Goal: Task Accomplishment & Management: Complete application form

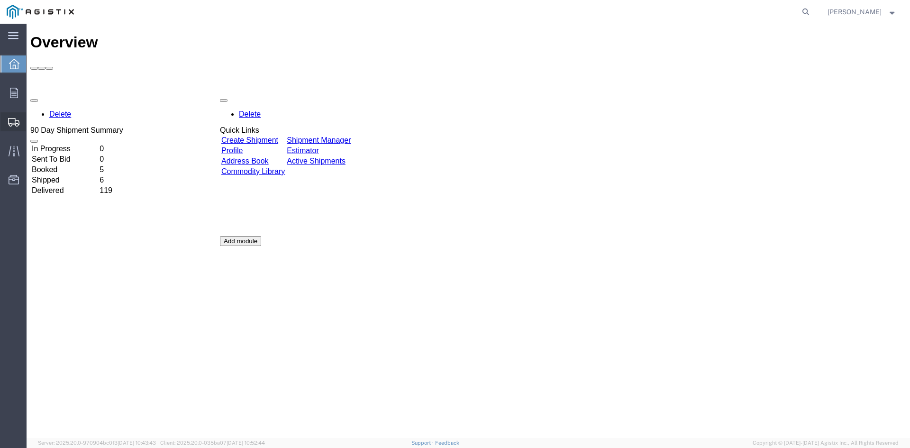
click at [0, 0] on span "Create Shipment" at bounding box center [0, 0] width 0 height 0
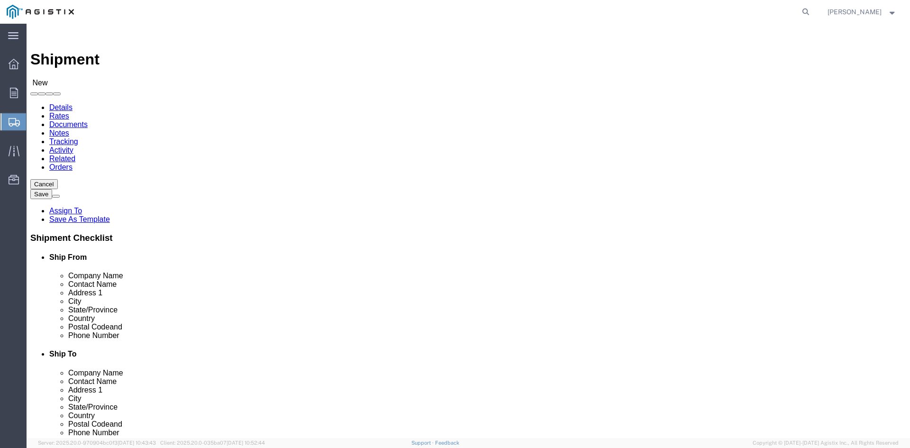
select select
click select "Select PG&E Power Partners"
select select "9596"
click select "Select PG&E Power Partners"
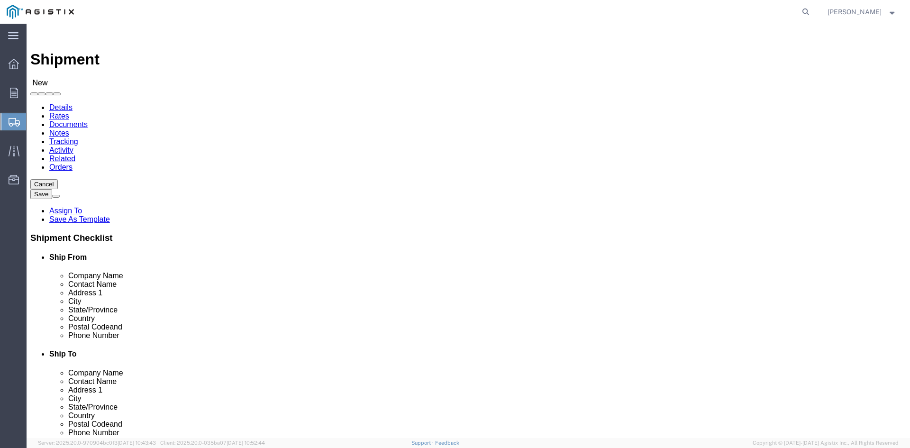
select select
click input "text"
type input "[PERSON_NAME]"
click p "- Power Partners LLC - ([PERSON_NAME]) [STREET_ADDRESS][PERSON_NAME]"
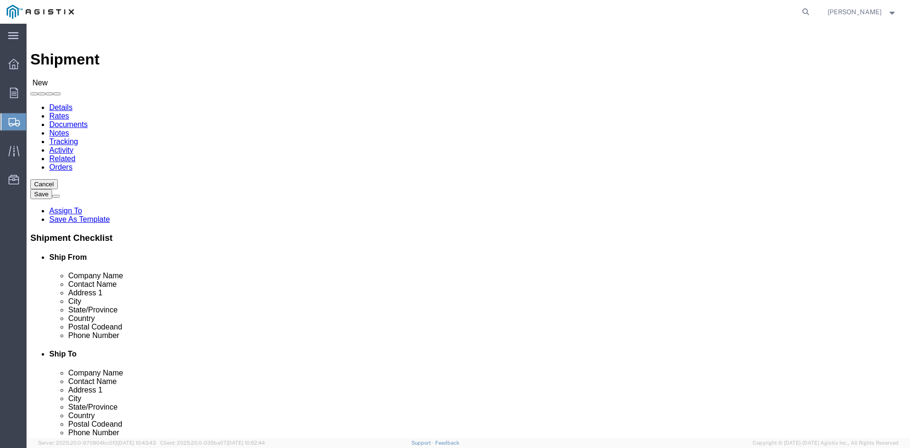
select select "GA"
type input "[PERSON_NAME]"
drag, startPoint x: 670, startPoint y: 138, endPoint x: 665, endPoint y: 139, distance: 5.1
click select "Select All Others [GEOGRAPHIC_DATA] [GEOGRAPHIC_DATA] [GEOGRAPHIC_DATA] [GEOGRA…"
select select "23082"
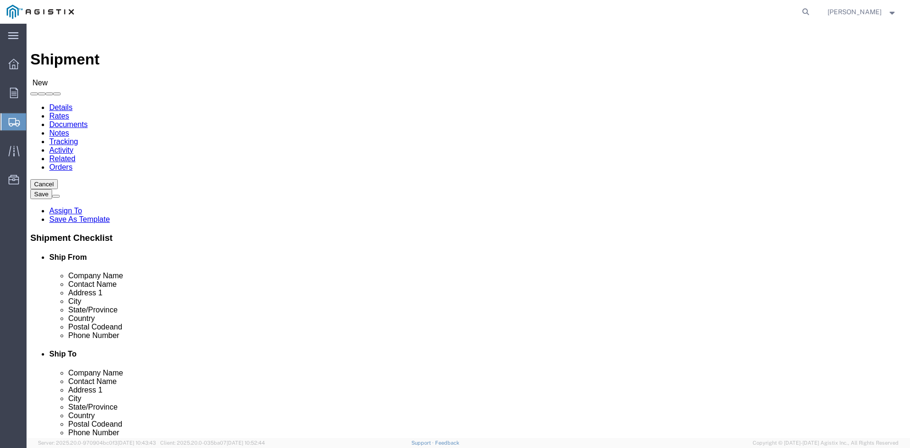
click select "Select All Others [GEOGRAPHIC_DATA] [GEOGRAPHIC_DATA] [GEOGRAPHIC_DATA] [GEOGRA…"
click input "text"
type input "Receiving"
click p "- PGE - (Receiving Department) [STREET_ADDRESS]"
select select "CA"
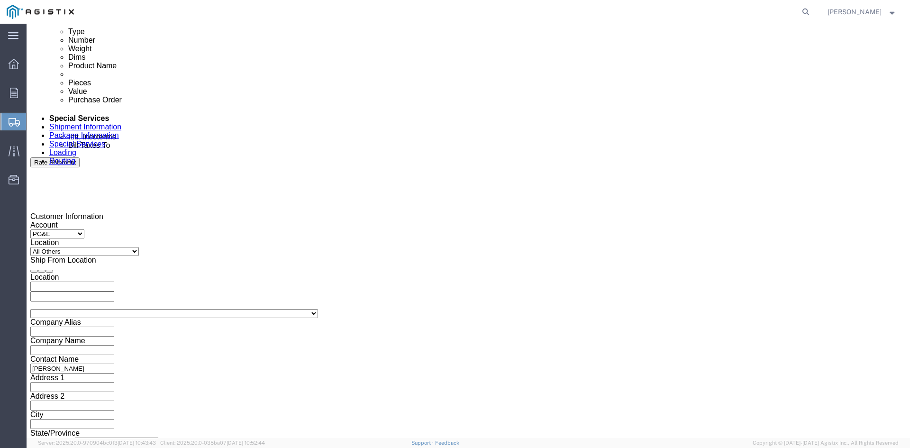
scroll to position [522, 0]
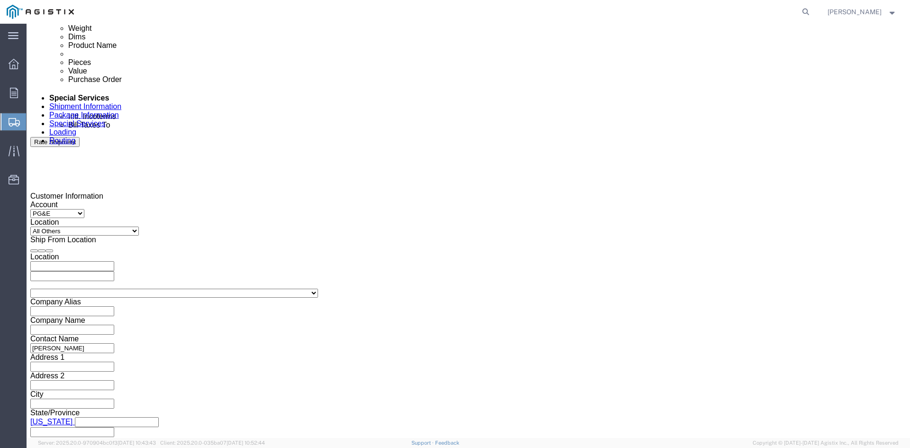
type input "Receiving Department"
click div "Pickup Start Date Pickup Start Time Pickup Open Date and Time [DATE] 1:00 PM"
click div "[DATE] 1:00 PM"
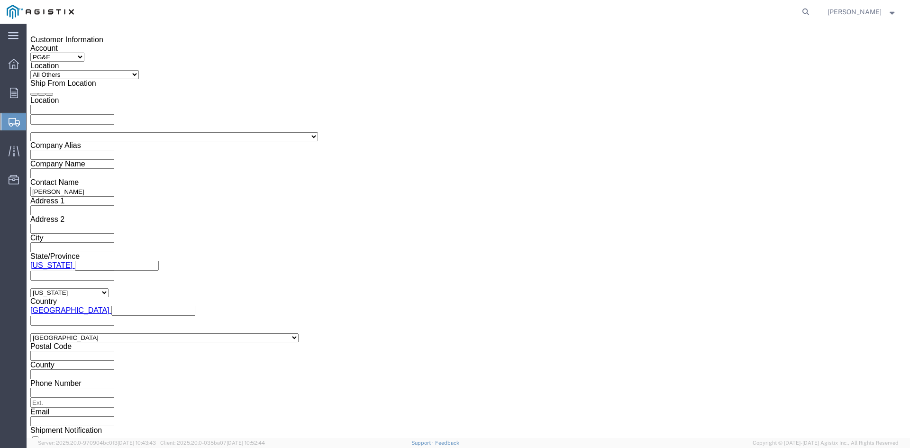
click input "1:00 PM"
click input "11:00 PM"
type input "11:00AM"
click button "Apply"
click div "[DATE] 12:00 PM"
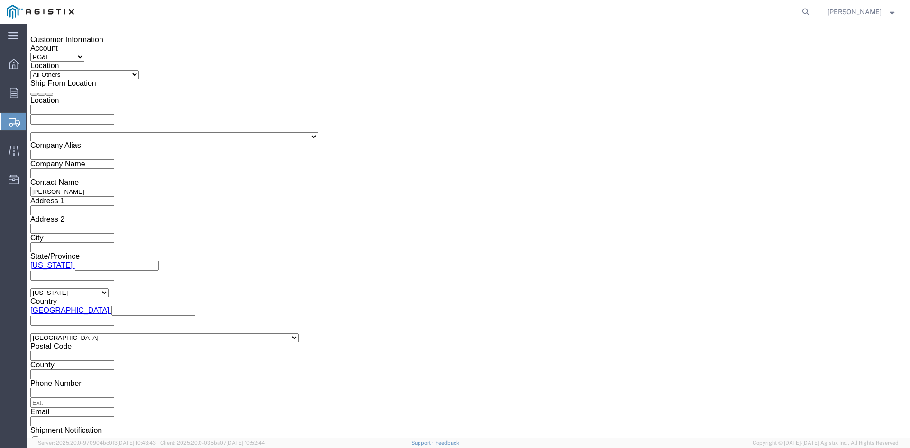
type input "5:00 PM"
click button "Apply"
click div
drag, startPoint x: 394, startPoint y: 265, endPoint x: 432, endPoint y: 265, distance: 38.9
click input "6:00 PM"
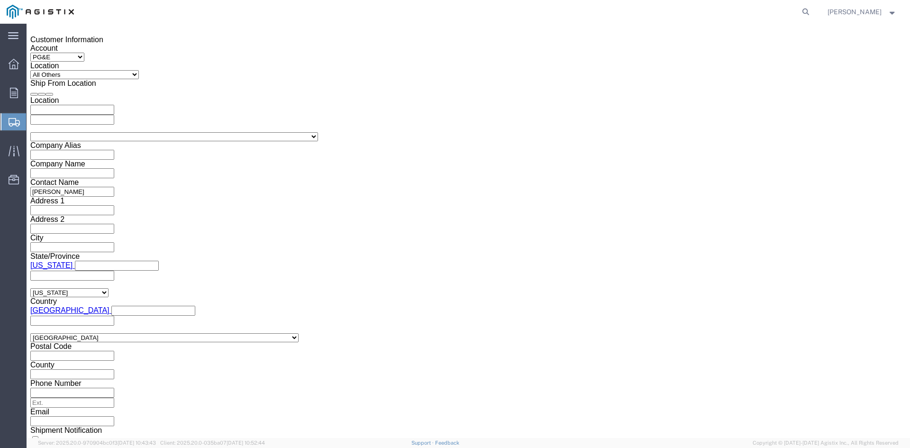
click input "7:00 PM"
click input "7:30 PM"
type input "7:30 AM"
click button "Apply"
click div
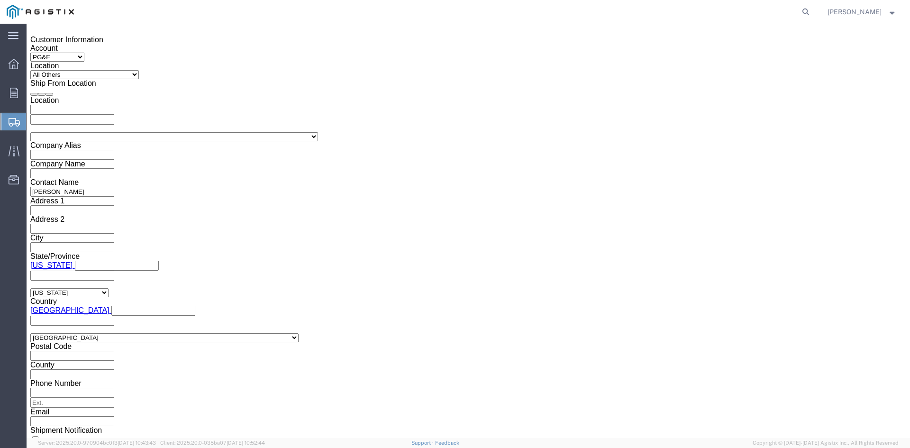
click input "2:30 AM"
click input "2:00 AM"
type input "2:00 PM"
click button "Apply"
click input "text"
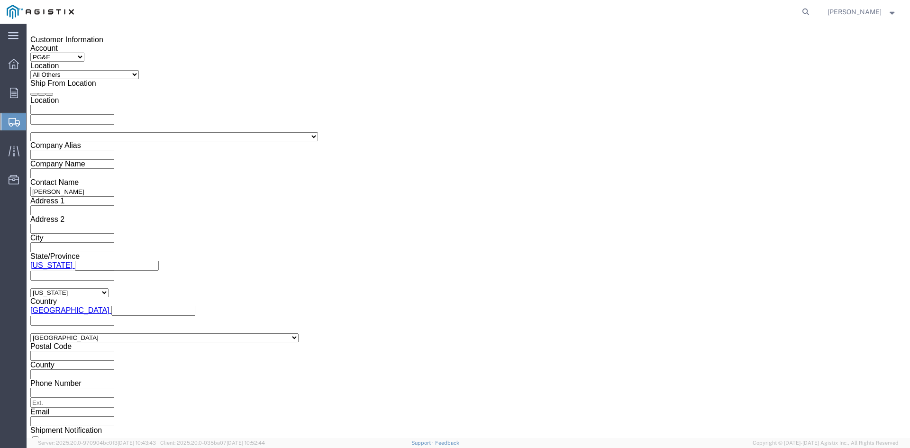
type input "3501405844"
click select "Select Account Type Activity ID Airline Appointment Number ASN Batch Request # …"
select select "BOL"
click select "Select Account Type Activity ID Airline Appointment Number ASN Batch Request # …"
click input "text"
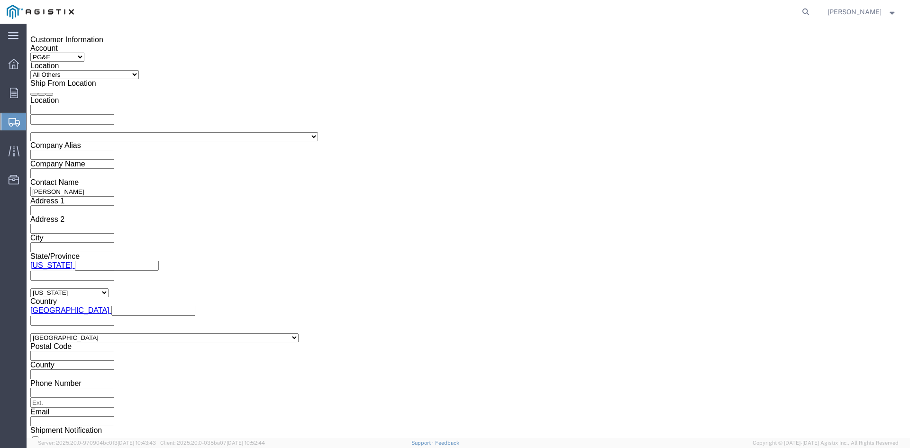
type input "9935482"
click select "Select Air Less than Truckload Multi-Leg Ocean Freight Rail Small Parcel Truckl…"
select select "TL"
click select "Select Air Less than Truckload Multi-Leg Ocean Freight Rail Small Parcel Truckl…"
click select "Select 1-Ton (PSS) 10 Wheel 10 Yard Dump Truck 20 Yard Dump Truck Bobtail Botto…"
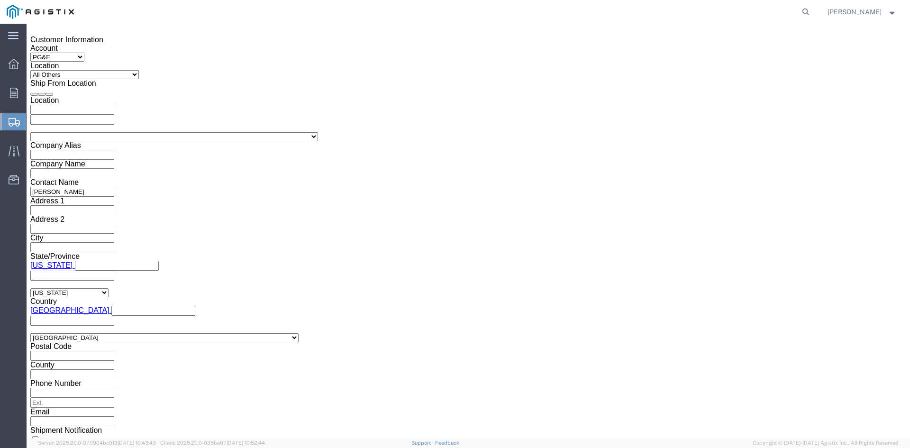
select select "FLBD"
click select "Select 1-Ton (PSS) 10 Wheel 10 Yard Dump Truck 20 Yard Dump Truck Bobtail Botto…"
click button "Continue"
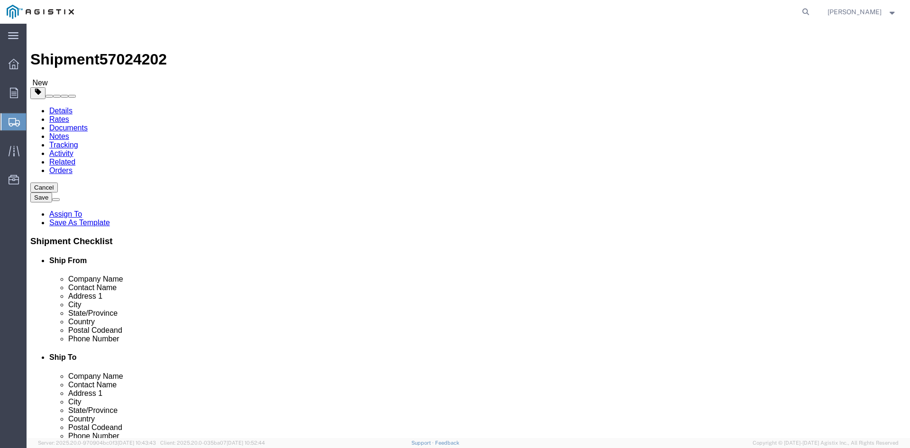
click select "Select Bulk Bundle(s) Cardboard Box(es) Carton(s) Crate(s) Drum(s) (Fiberboard)…"
select select "PSNS"
click select "Select Bulk Bundle(s) Cardboard Box(es) Carton(s) Crate(s) Drum(s) (Fiberboard)…"
drag, startPoint x: 135, startPoint y: 180, endPoint x: 142, endPoint y: 184, distance: 8.5
click input "text"
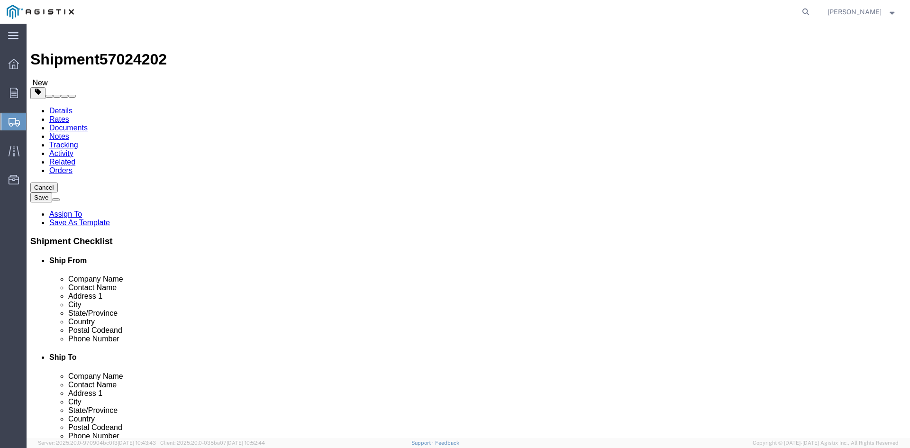
type input "1"
drag, startPoint x: 138, startPoint y: 202, endPoint x: 103, endPoint y: 202, distance: 35.1
click div "Number 1"
type input "91"
click input "text"
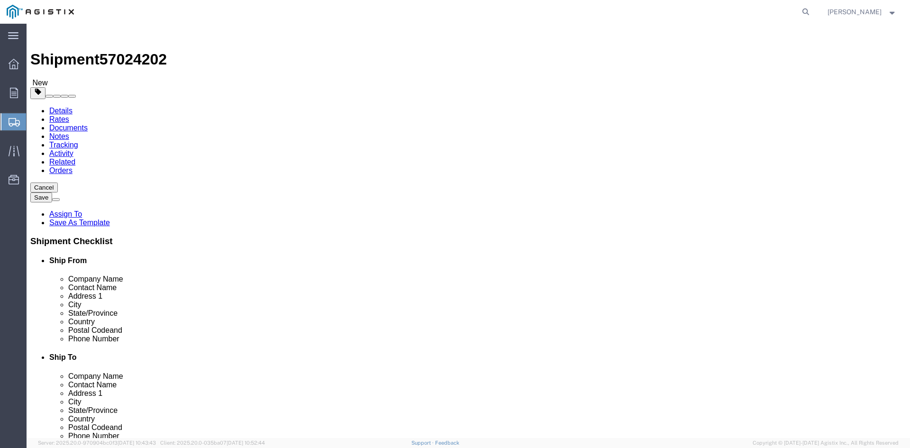
type input "24"
click input "text"
type input "24"
click input "text"
type input "28.75"
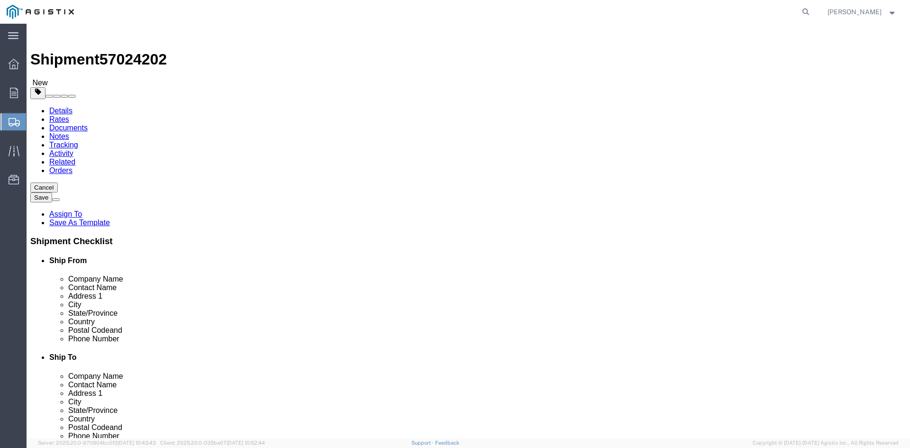
drag, startPoint x: 148, startPoint y: 236, endPoint x: 105, endPoint y: 238, distance: 43.7
click div "Weight 0.00 Select kgs lbs Ship. t°"
type input "27515.18"
click link "Add Content"
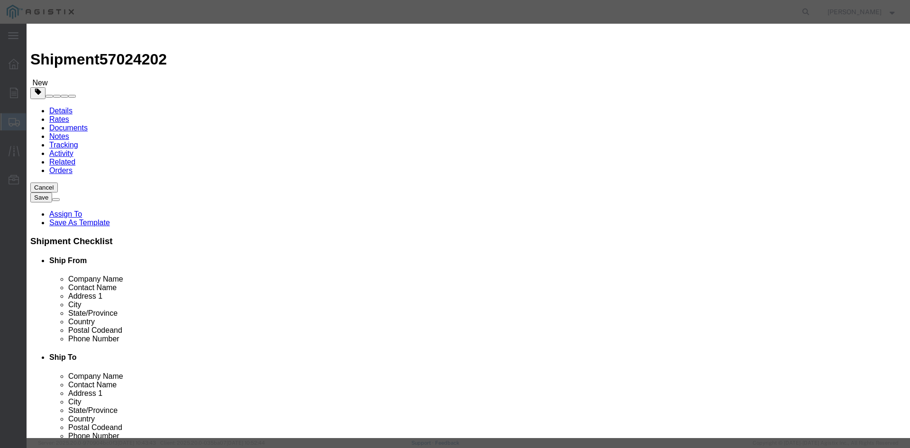
click input "text"
drag, startPoint x: 349, startPoint y: 72, endPoint x: 269, endPoint y: 74, distance: 80.6
click div "Product Name Overhead Transformer"
type input "Overhead Transformer"
drag, startPoint x: 288, startPoint y: 89, endPoint x: 258, endPoint y: 89, distance: 30.3
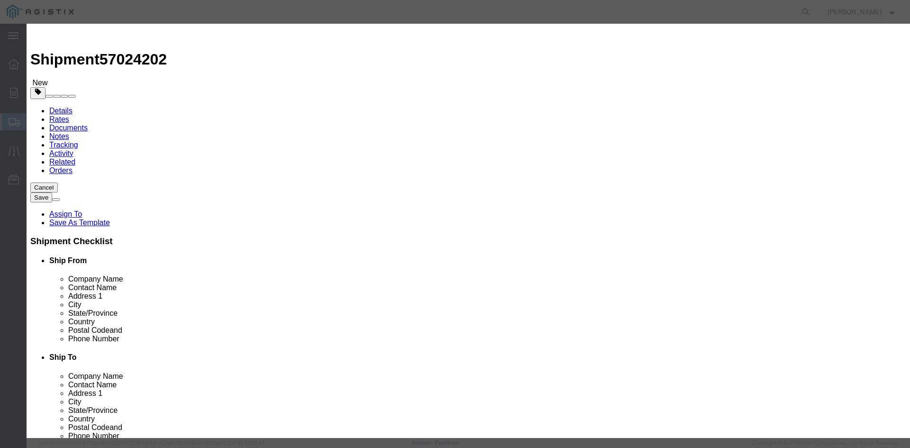
click div "Pieces Number of pieces inside all the packages 0 Select Bag Barrels 100Board F…"
type input "91"
drag, startPoint x: 279, startPoint y: 107, endPoint x: 320, endPoint y: 109, distance: 40.3
click input "text"
type input "1"
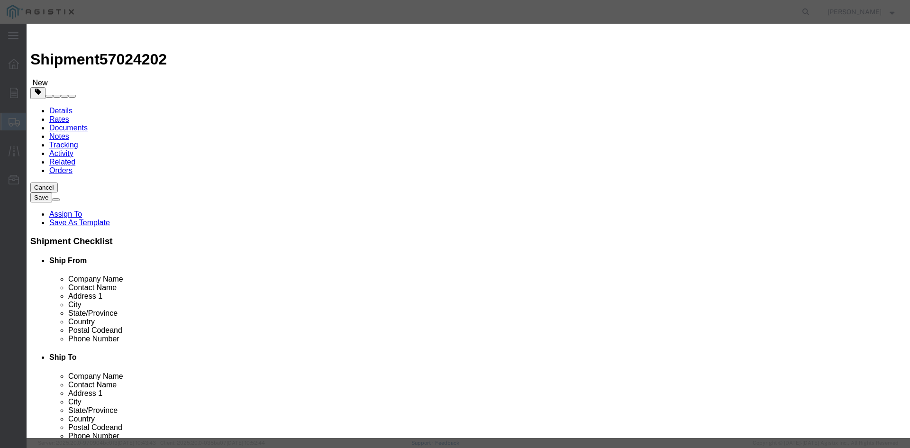
click select "Select 50 55 60 65 70 85 92.5 100 125 175 250 300 400"
select select "55"
click select "Select 50 55 60 65 70 85 92.5 100 125 175 250 300 400"
click button "Save & Close"
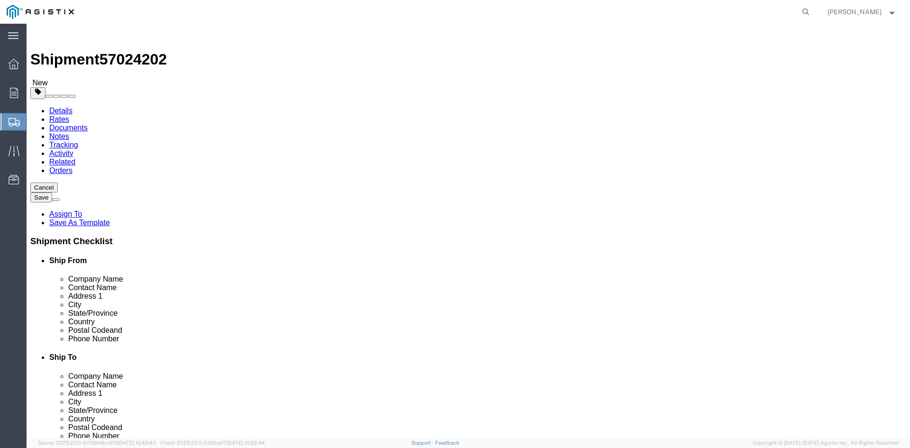
click link "Add Package"
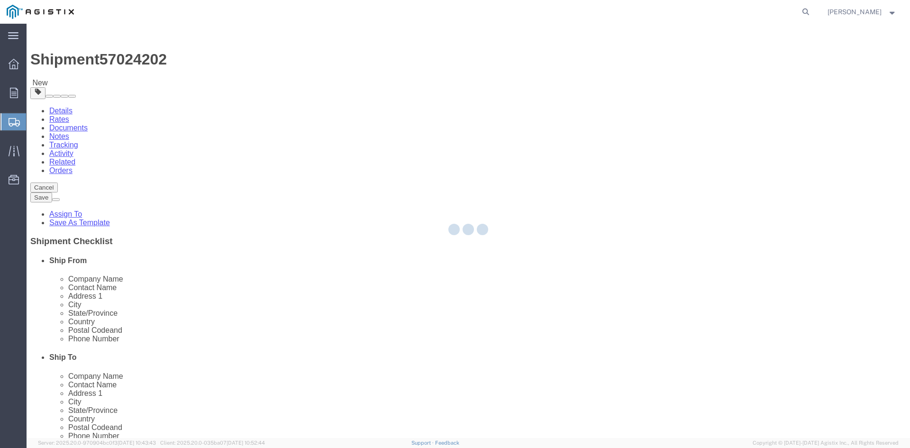
select select "PSNS"
select select "CBOX"
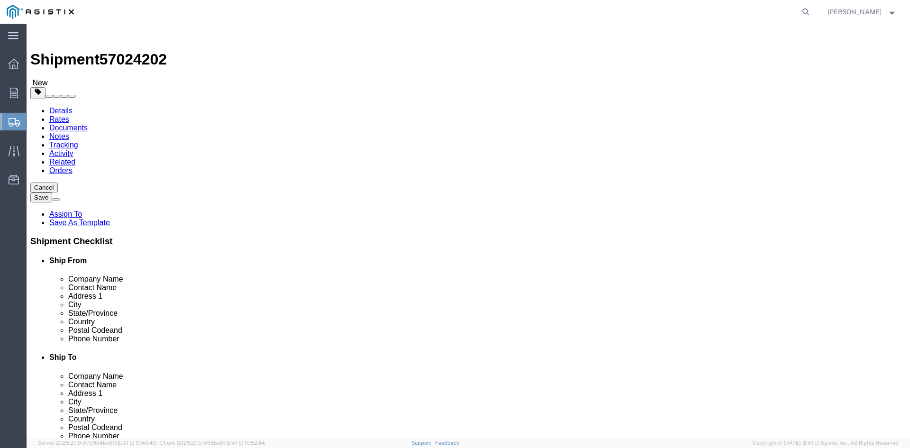
click span "button"
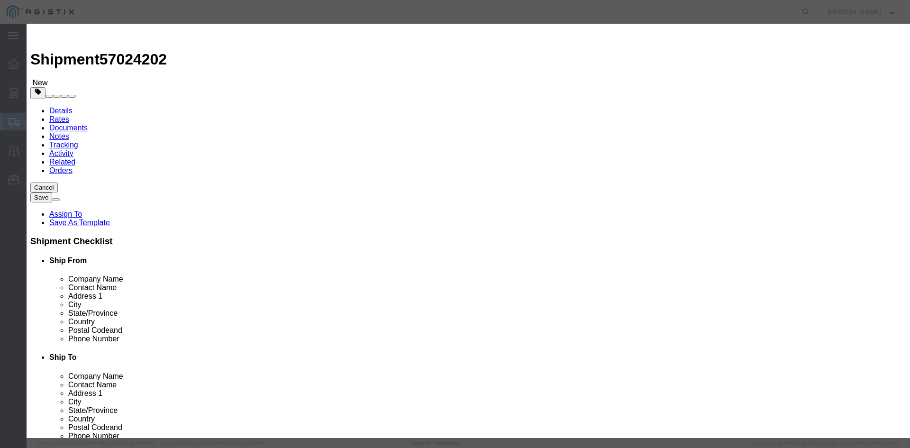
click button "Yes"
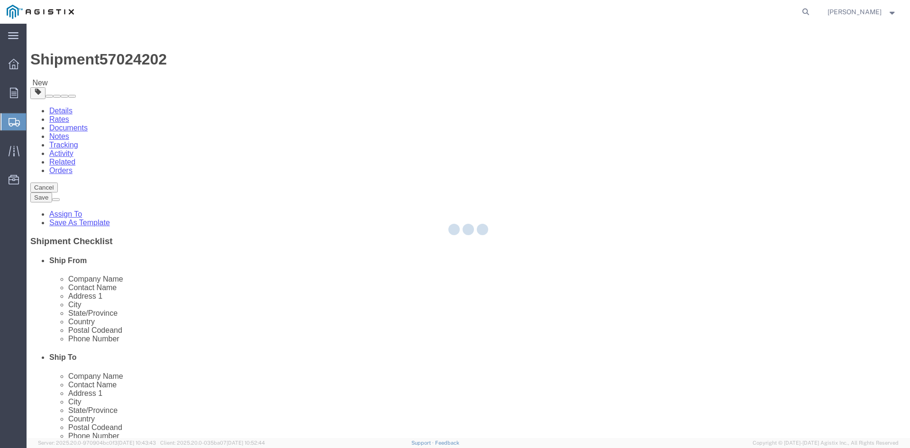
select select "PSNS"
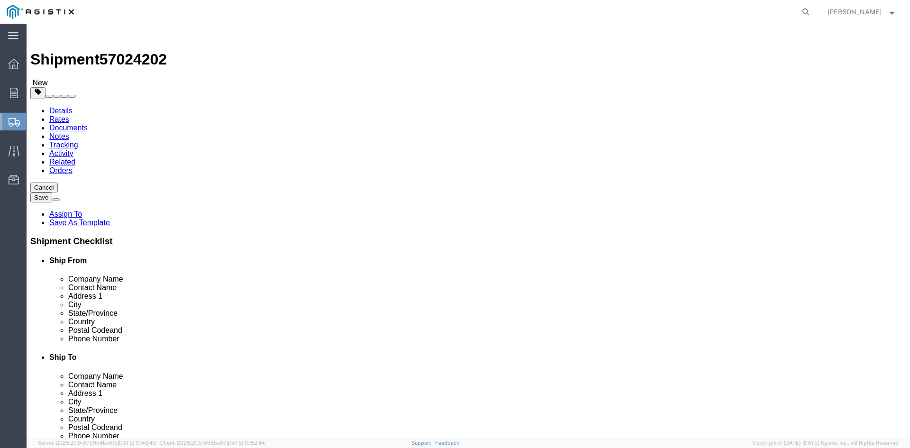
click icon
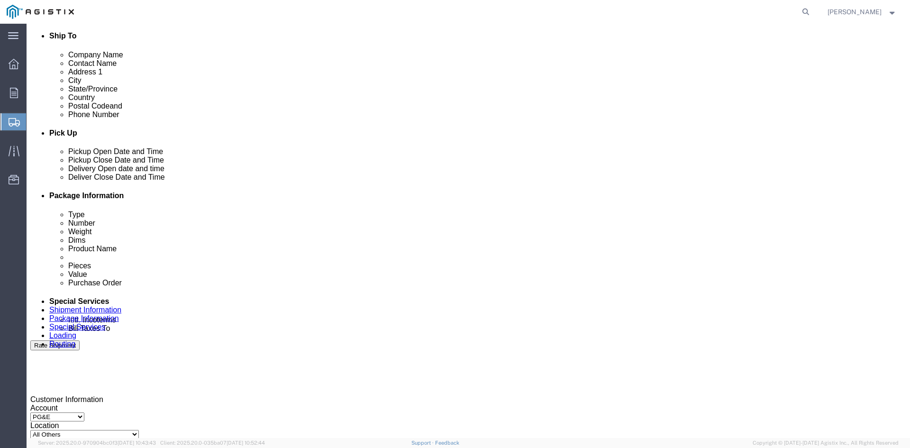
scroll to position [427, 0]
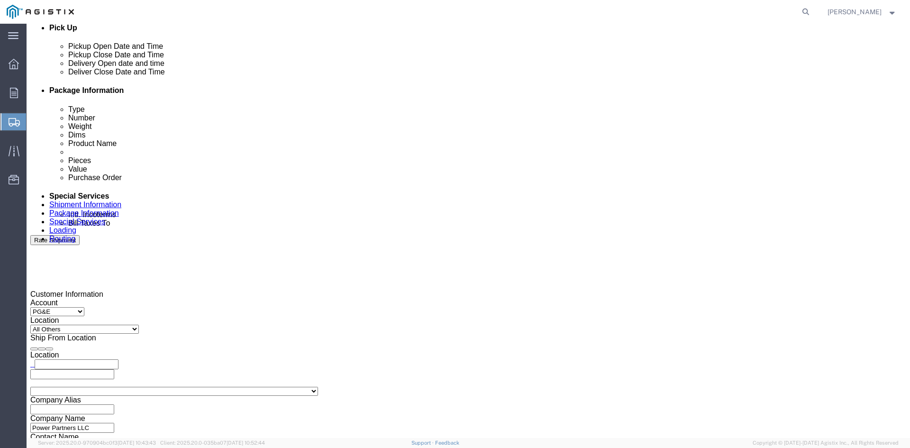
click input "text"
type input "[EMAIL_ADDRESS][DOMAIN_NAME]"
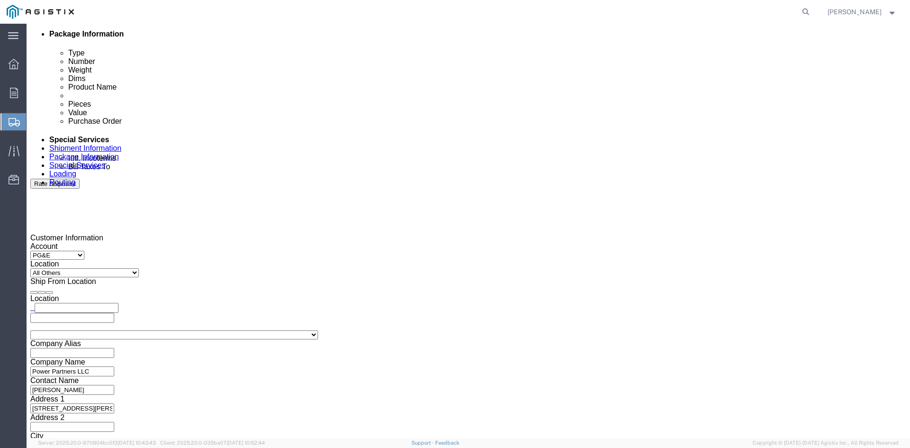
scroll to position [517, 0]
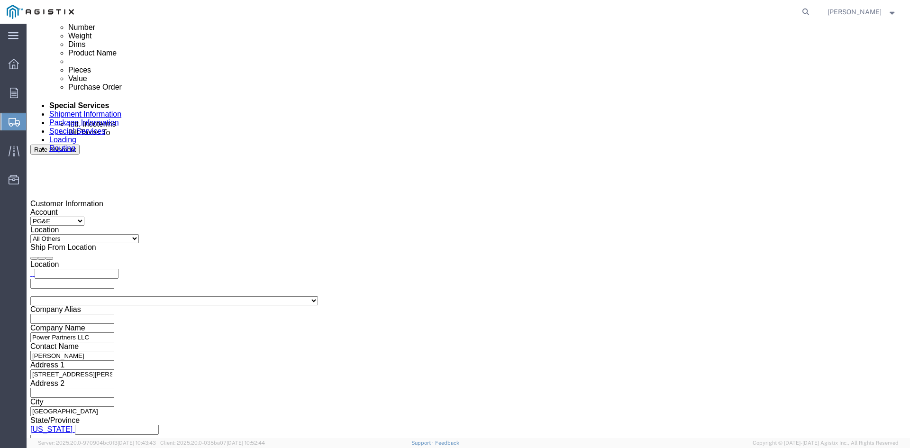
type input "[EMAIL_ADDRESS][DOMAIN_NAME]"
type input "z"
type input "sh"
type input "k"
type input "pri"
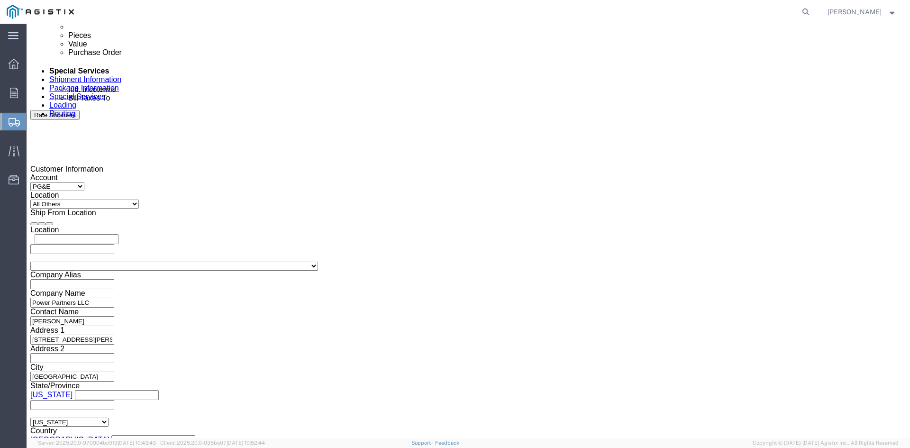
scroll to position [574, 0]
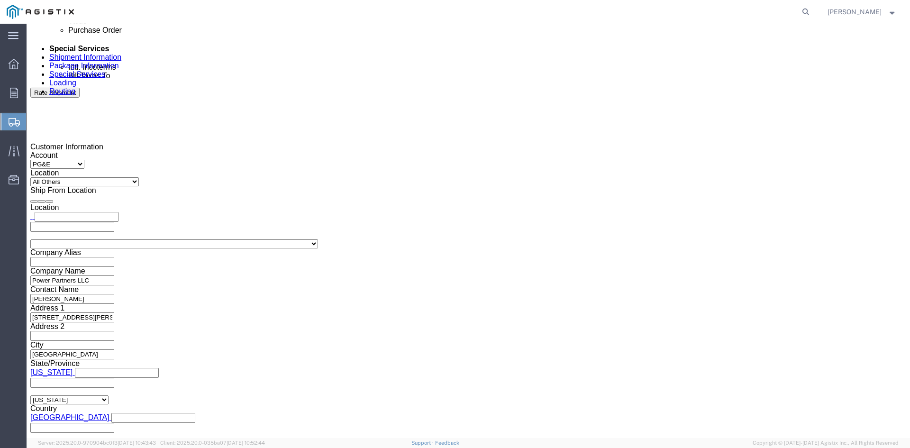
click button "Rate Shipment"
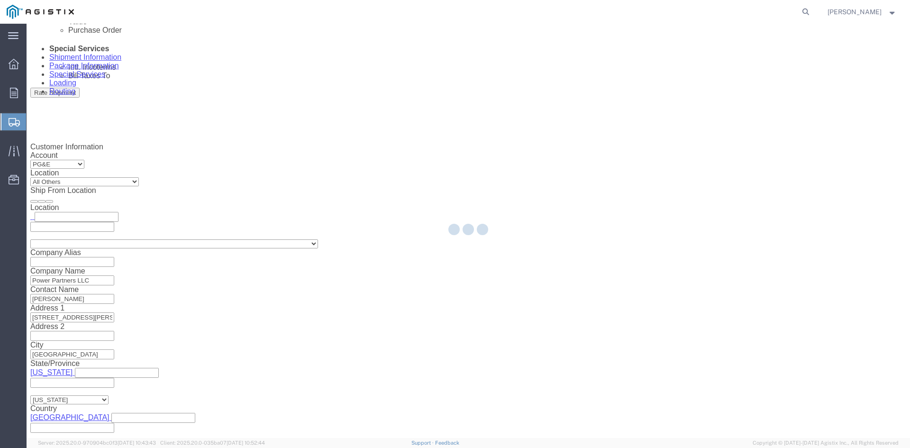
scroll to position [0, 0]
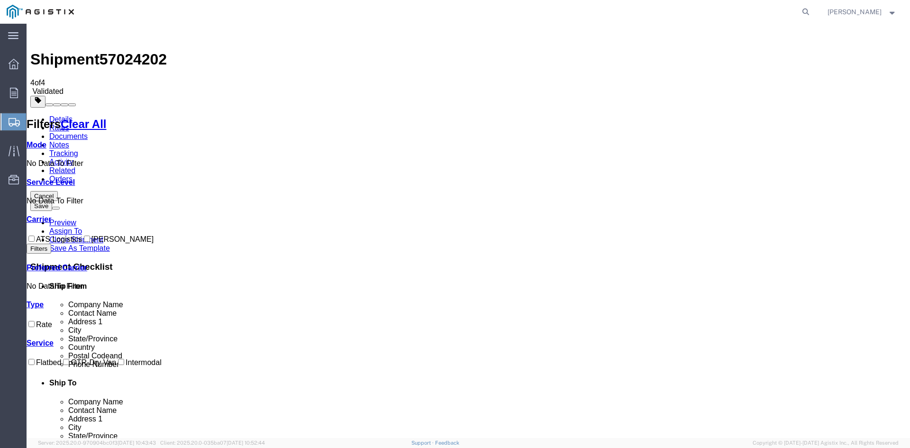
click at [35, 236] on input "ATS Logistics" at bounding box center [31, 239] width 6 height 6
checkbox input "true"
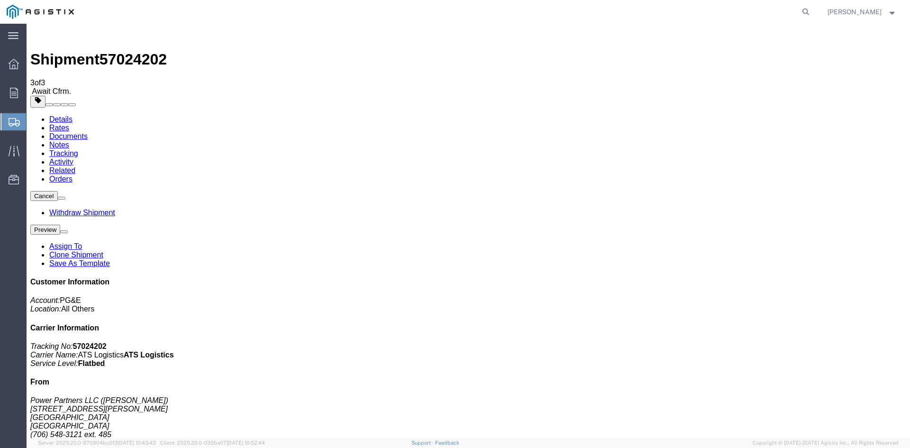
click at [0, 0] on span "Create Shipment" at bounding box center [0, 0] width 0 height 0
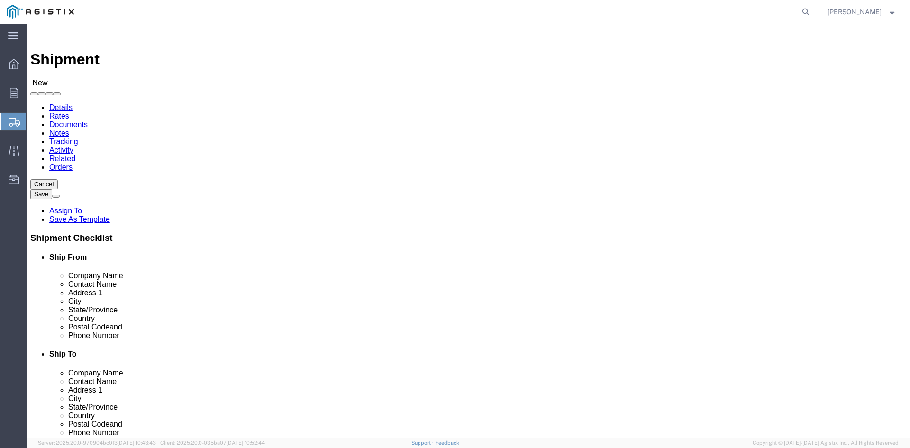
click select "Select PG&E Power Partners"
select select "9596"
click select "Select PG&E Power Partners"
select select
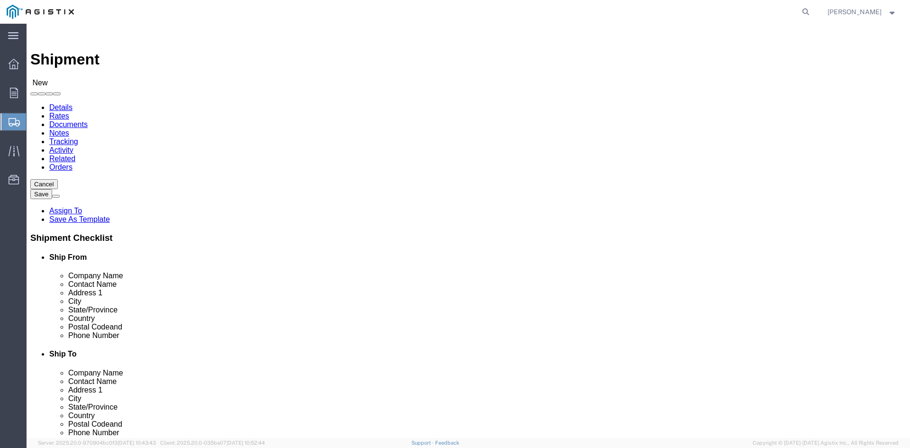
click input "text"
type input "[PERSON_NAME]"
click p "- Power Partners LLC - ([PERSON_NAME]) [STREET_ADDRESS][PERSON_NAME]"
select select "GA"
type input "[PERSON_NAME]"
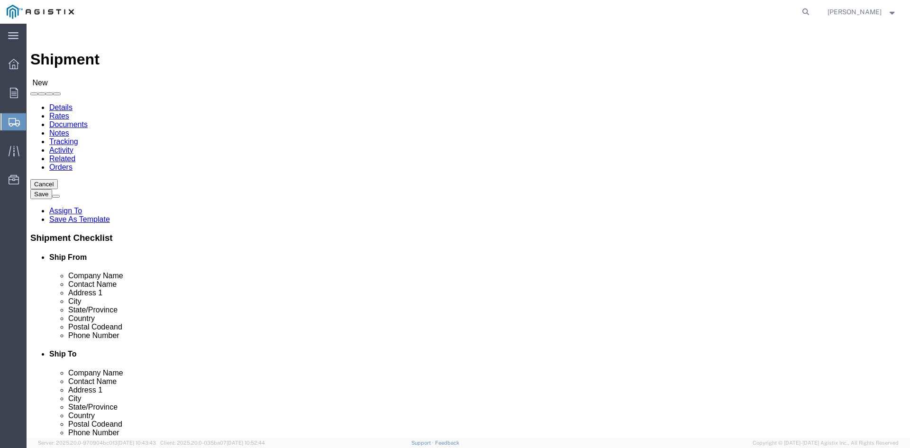
click select "Select All Others [GEOGRAPHIC_DATA] [GEOGRAPHIC_DATA] [GEOGRAPHIC_DATA] [GEOGRA…"
select select "23082"
click select "Select All Others [GEOGRAPHIC_DATA] [GEOGRAPHIC_DATA] [GEOGRAPHIC_DATA] [GEOGRA…"
drag, startPoint x: 489, startPoint y: 273, endPoint x: 502, endPoint y: 273, distance: 12.8
click input "text"
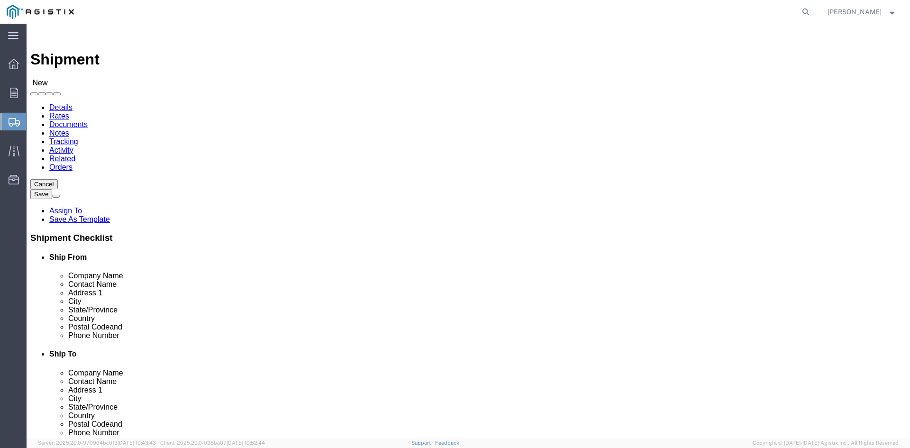
drag, startPoint x: 516, startPoint y: 272, endPoint x: 466, endPoint y: 275, distance: 50.8
click div "Contact Name Receving Rece"
type input "Rec"
click p "- PGE - (Receiving Department) [STREET_ADDRESS]"
select select "CA"
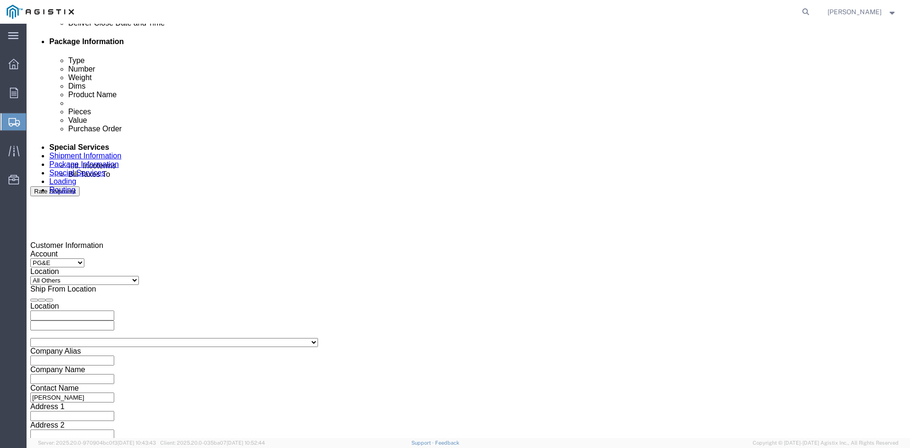
scroll to position [474, 0]
type input "Receiving Department"
click div "Pickup Start Date Pickup Start Time Pickup Open Date and Time [DATE] 1:00 PM"
click div "[DATE] 1:00 PM"
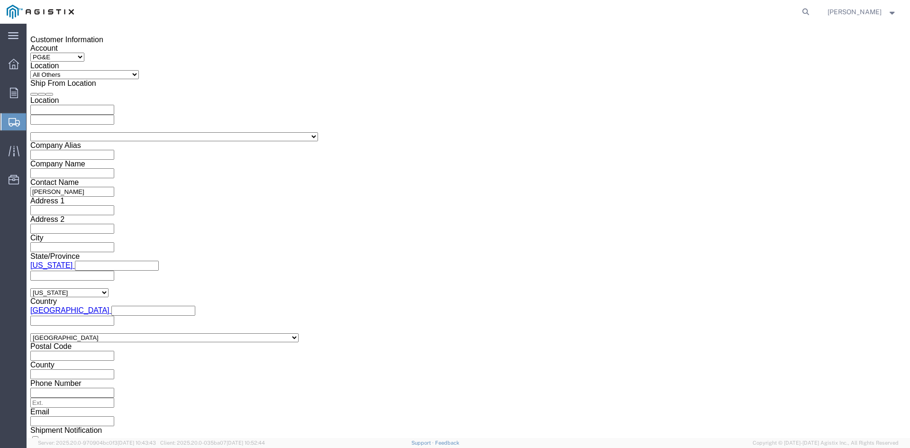
click input "1:00 PM"
click input "11:00 PM"
type input "11:00 AM"
click button "Apply"
click div "[DATE] 12:00 PM"
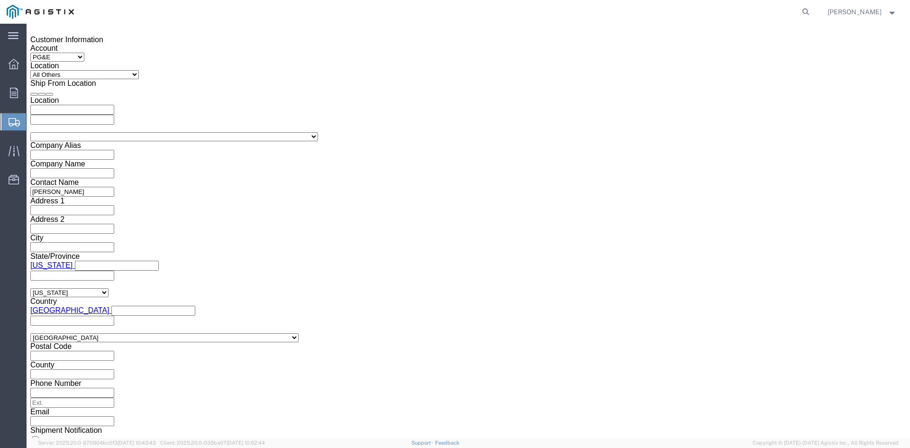
type input "5:00 PM"
click button "Apply"
drag, startPoint x: 421, startPoint y: 92, endPoint x: 427, endPoint y: 103, distance: 13.2
click div
click input "6:00 PM"
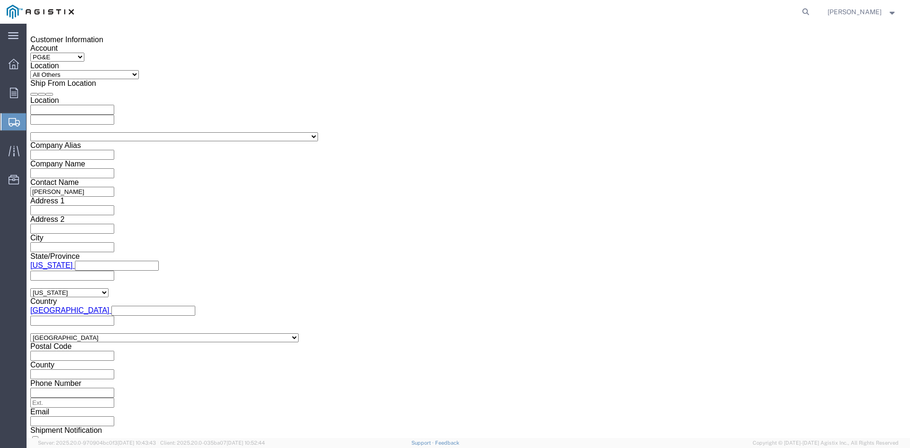
click input "7:00 PM"
click input "7:30 PM"
type input "7:30 AM"
click button "Apply"
click div
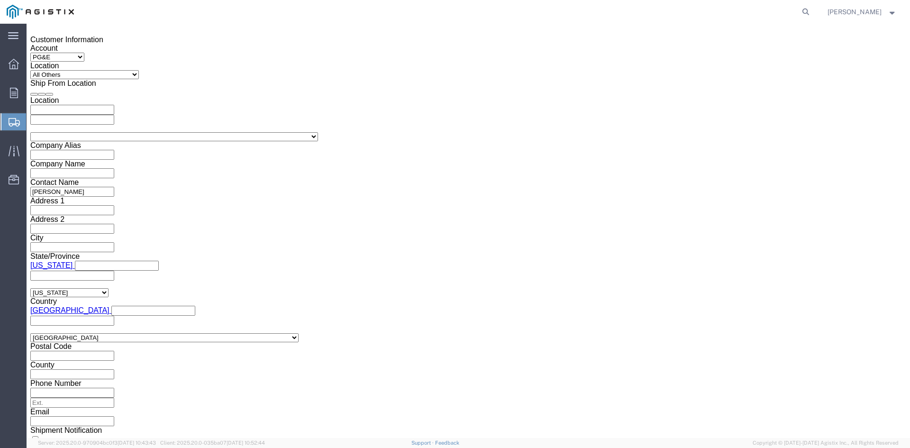
click input "2:30 AM"
click input "2:00 AM"
type input "2:00 PM"
click button "Apply"
click input "text"
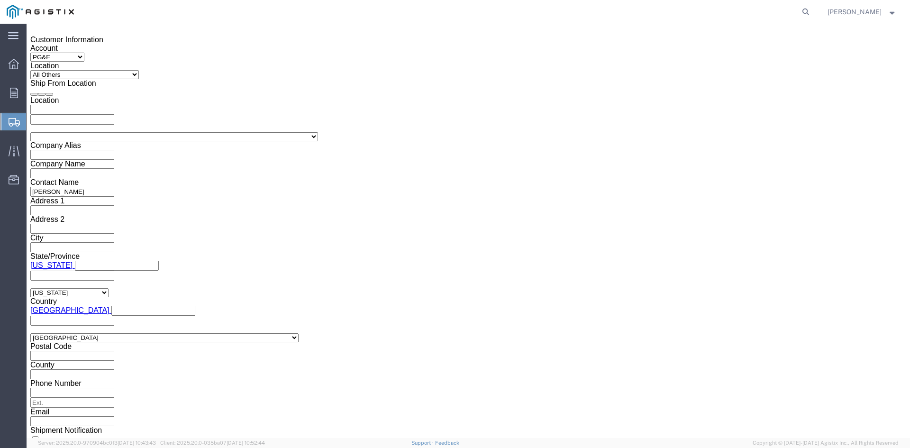
type input "3501410638"
click select "Select Account Type Activity ID Airline Appointment Number ASN Batch Request # …"
select select "BOL"
click select "Select Account Type Activity ID Airline Appointment Number ASN Batch Request # …"
click input "text"
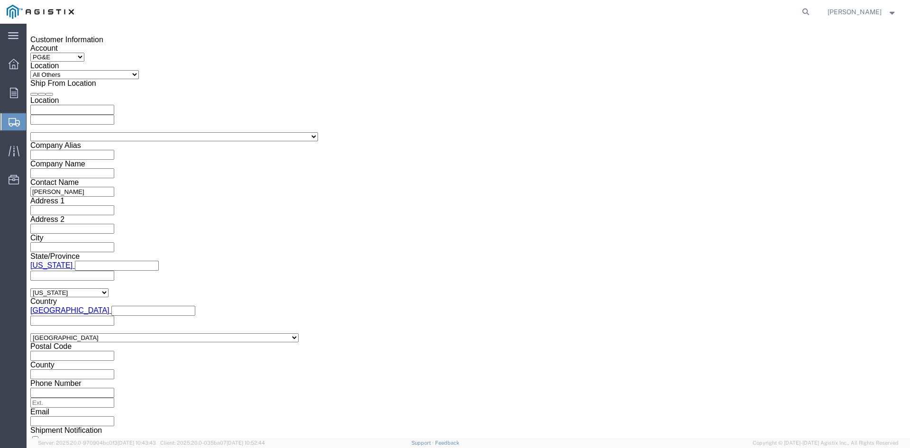
type input "9935483"
click select "Select Air Less than Truckload Multi-Leg Ocean Freight Rail Small Parcel Truckl…"
select select "TL"
click select "Select Air Less than Truckload Multi-Leg Ocean Freight Rail Small Parcel Truckl…"
click select "Select 1-Ton (PSS) 10 Wheel 10 Yard Dump Truck 20 Yard Dump Truck Bobtail Botto…"
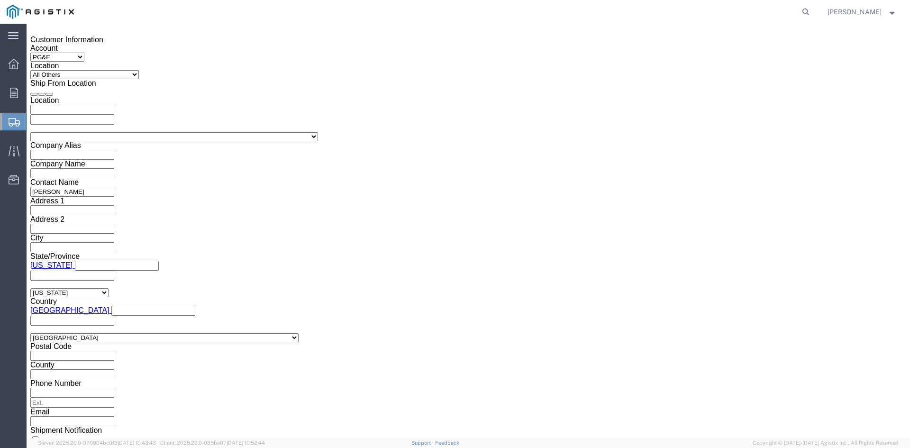
select select "FLBD"
click select "Select 1-Ton (PSS) 10 Wheel 10 Yard Dump Truck 20 Yard Dump Truck Bobtail Botto…"
click button "Continue"
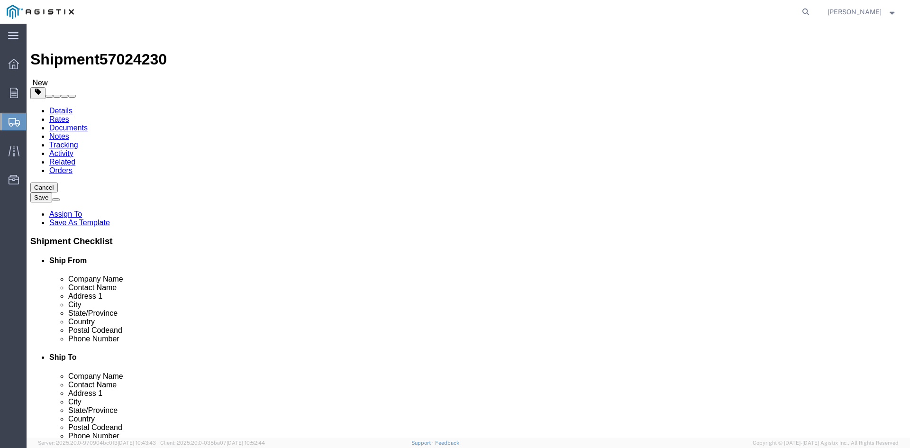
click select "Select Bulk Bundle(s) Cardboard Box(es) Carton(s) Crate(s) Drum(s) (Fiberboard)…"
select select "PSNS"
click select "Select Bulk Bundle(s) Cardboard Box(es) Carton(s) Crate(s) Drum(s) (Fiberboard)…"
click input "text"
type input "1"
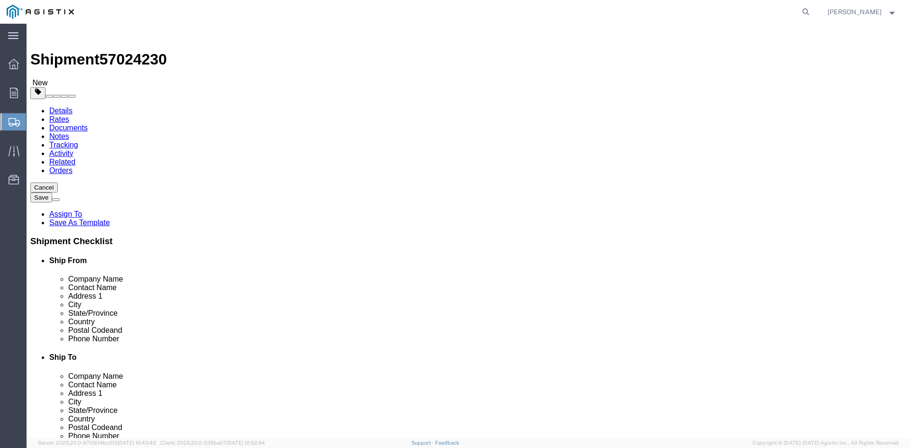
drag, startPoint x: 140, startPoint y: 201, endPoint x: 118, endPoint y: 199, distance: 22.3
click div "Number 1"
type input "54"
click input "text"
type input "30"
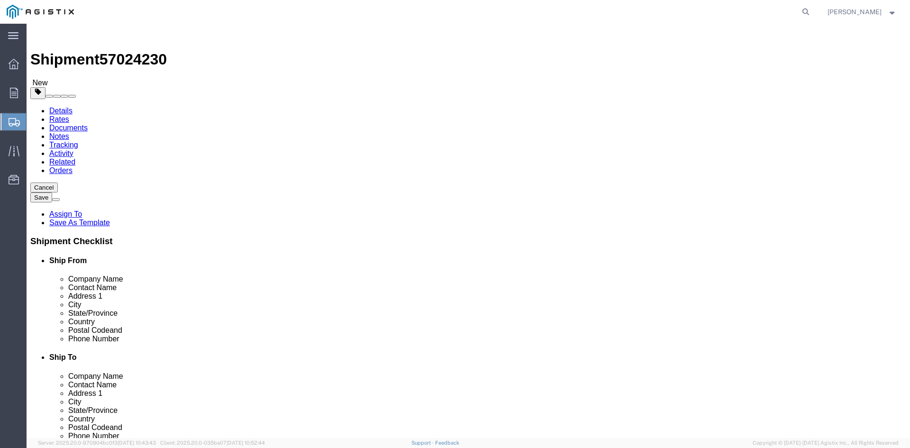
click input "text"
type input "30"
click input "text"
type input "28.75"
drag, startPoint x: 149, startPoint y: 236, endPoint x: 102, endPoint y: 237, distance: 46.9
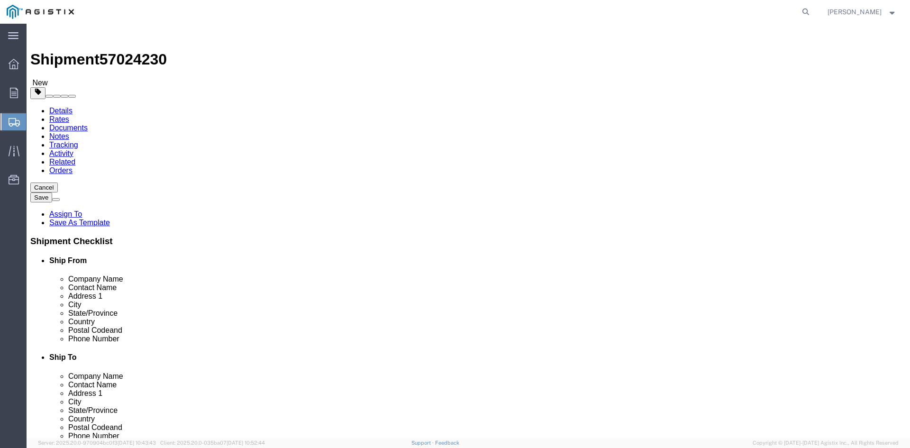
click div "Weight 0.00 Select kgs lbs Ship. t°"
type input "32746.06"
click span
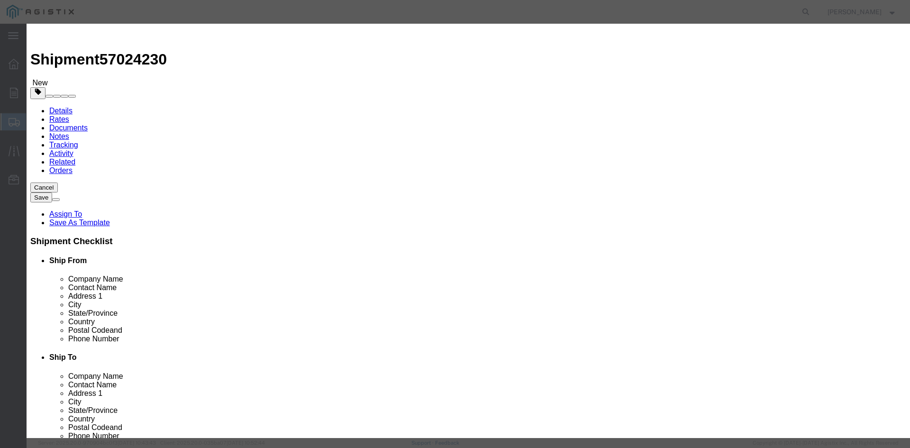
click input "text"
paste input "Overhead Transformer"
type input "Overhead Transformer"
drag, startPoint x: 290, startPoint y: 90, endPoint x: 268, endPoint y: 89, distance: 21.8
click div "Pieces 0 Select Bag Barrels 100Board Feet Bottle Box Blister Pack Carats Can Ca…"
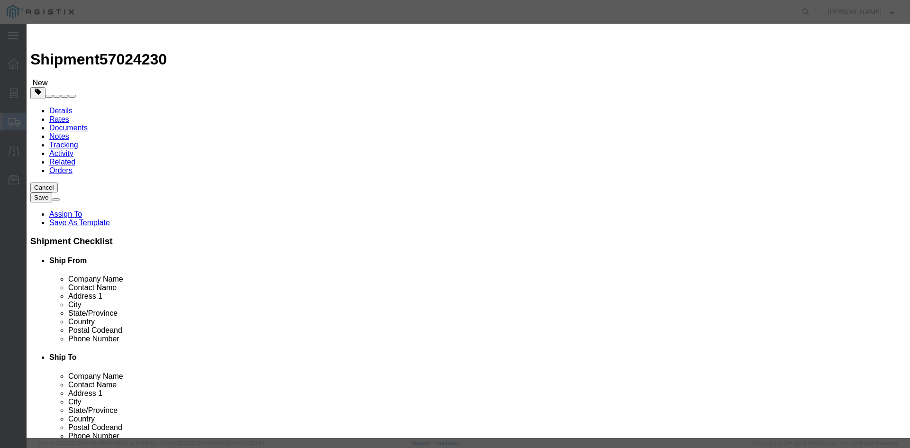
type input "54"
click input "text"
type input "1"
click select "Select 50 55 60 65 70 85 92.5 100 125 175 250 300 400"
select select "55"
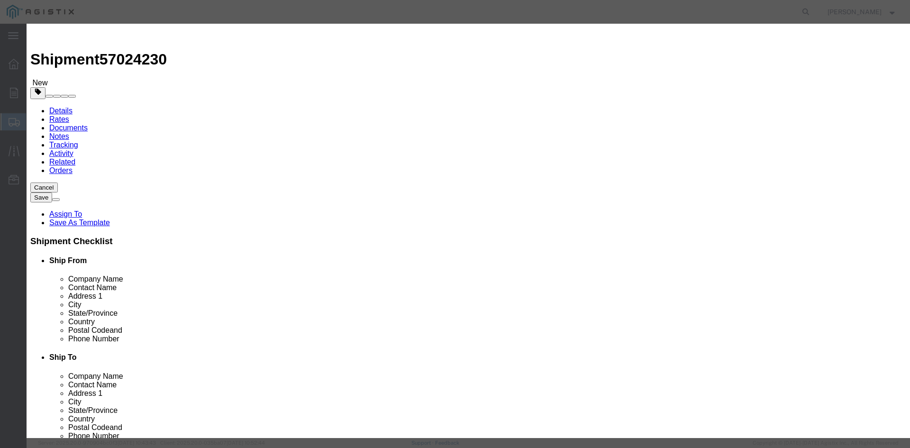
click select "Select 50 55 60 65 70 85 92.5 100 125 175 250 300 400"
click button "Save & Close"
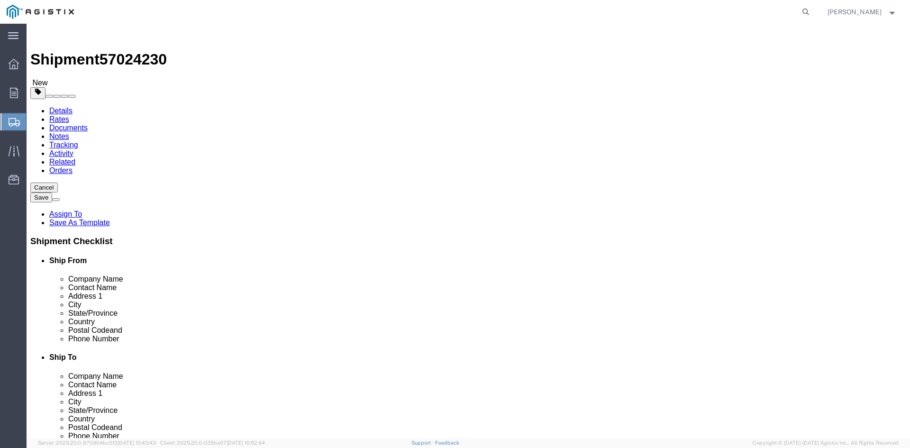
click link "Add Package"
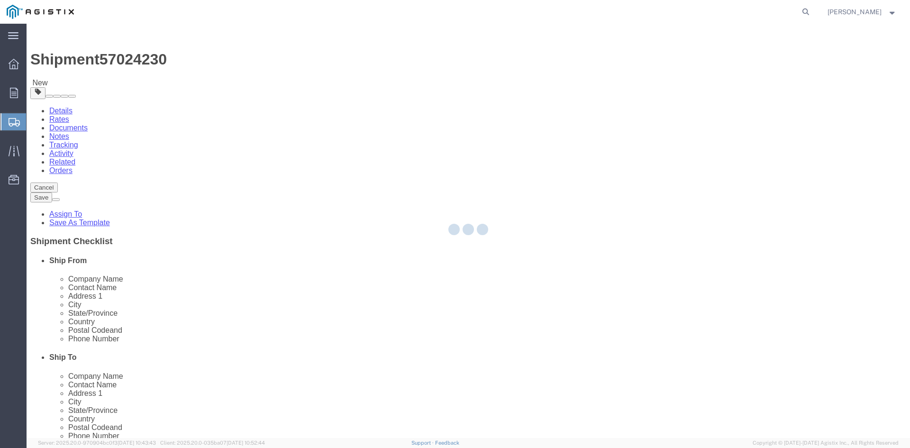
select select "PSNS"
select select "CBOX"
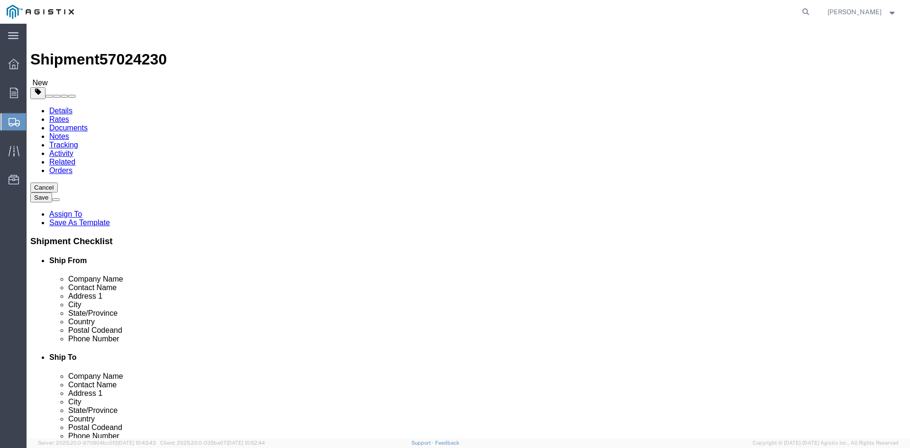
click span "button"
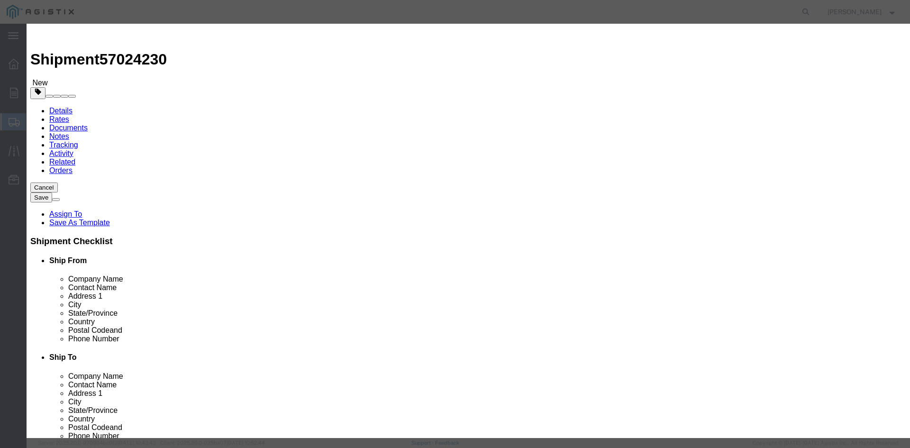
click button "Yes"
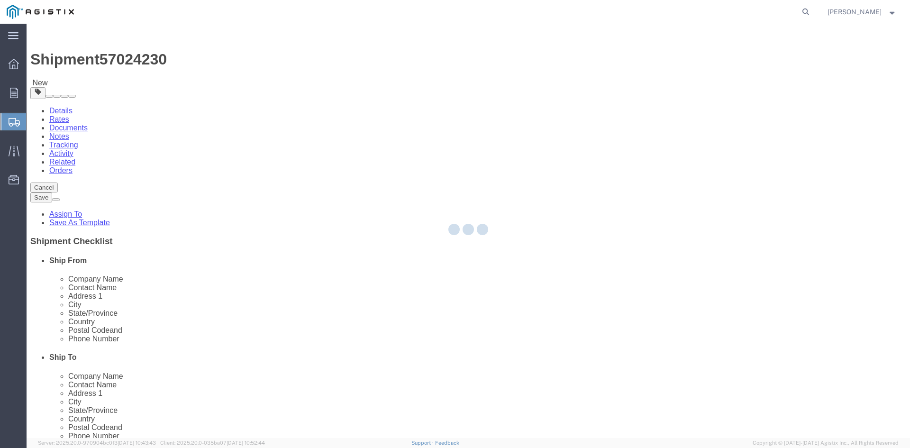
select select "PSNS"
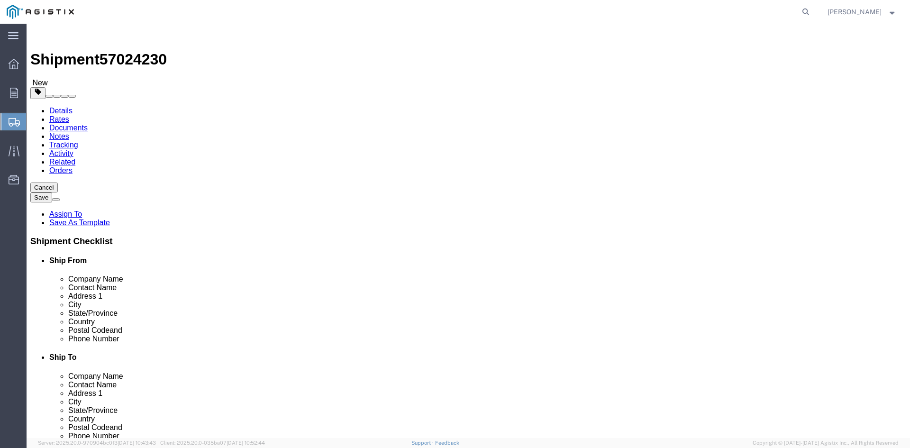
click icon
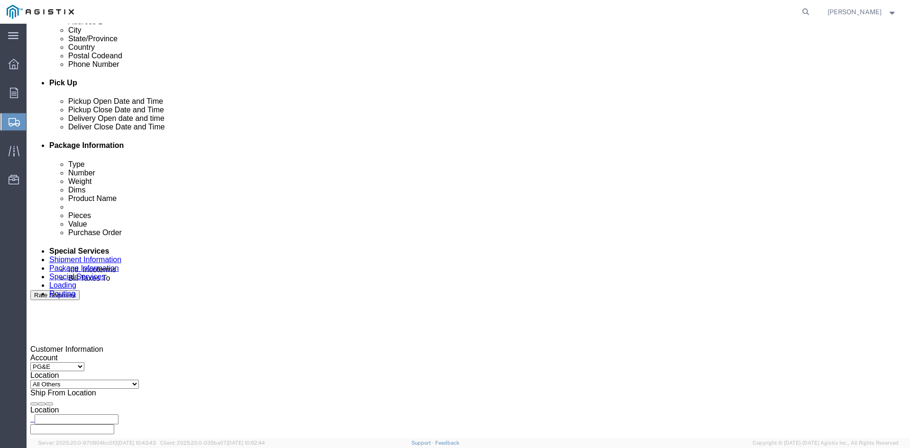
scroll to position [427, 0]
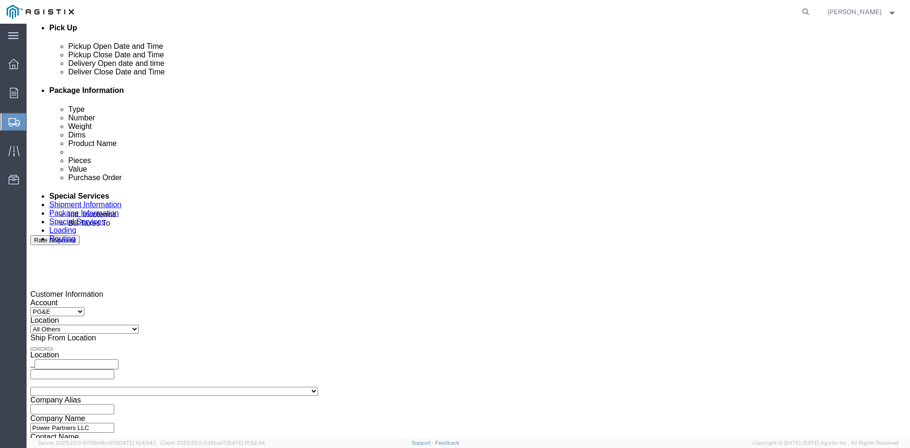
click ul "Enter Email Address"
type input "[EMAIL_ADDRESS][DOMAIN_NAME]"
type input "[EMAIL_ADDRESS][DOMAIN_NAME],[DOMAIN_NAME][EMAIL_ADDRESS][DOMAIN_NAME]"
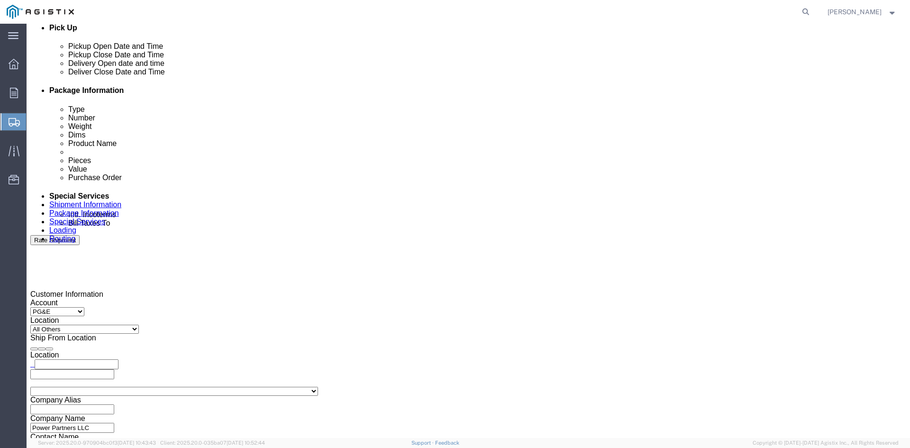
type input "z"
type input "[EMAIL_ADDRESS][DOMAIN_NAME],[DOMAIN_NAME][EMAIL_ADDRESS][DOMAIN_NAME],[PERSON_…"
type input "sh"
type input "[EMAIL_ADDRESS][DOMAIN_NAME],[DOMAIN_NAME][EMAIL_ADDRESS][DOMAIN_NAME],[EMAIL_A…"
type input "k"
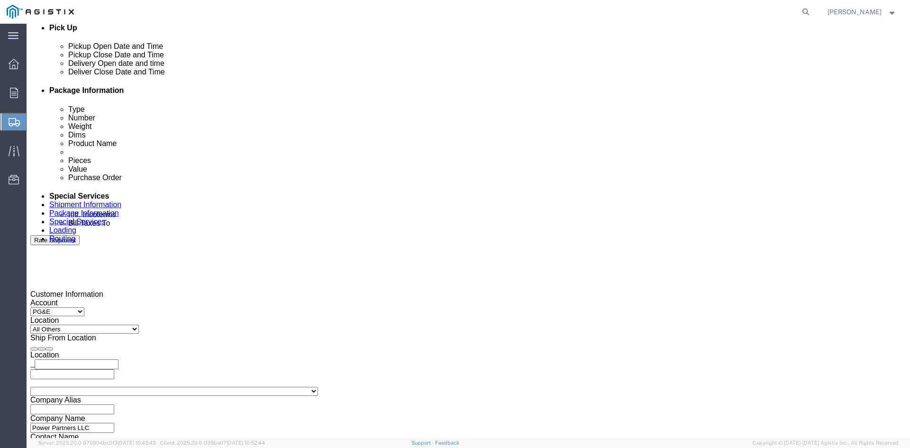
type input "[EMAIL_ADDRESS][DOMAIN_NAME],[DOMAIN_NAME][EMAIL_ADDRESS][DOMAIN_NAME],[EMAIL_A…"
type input "pri"
type input "[EMAIL_ADDRESS][DOMAIN_NAME],[DOMAIN_NAME][EMAIL_ADDRESS][DOMAIN_NAME],[EMAIL_A…"
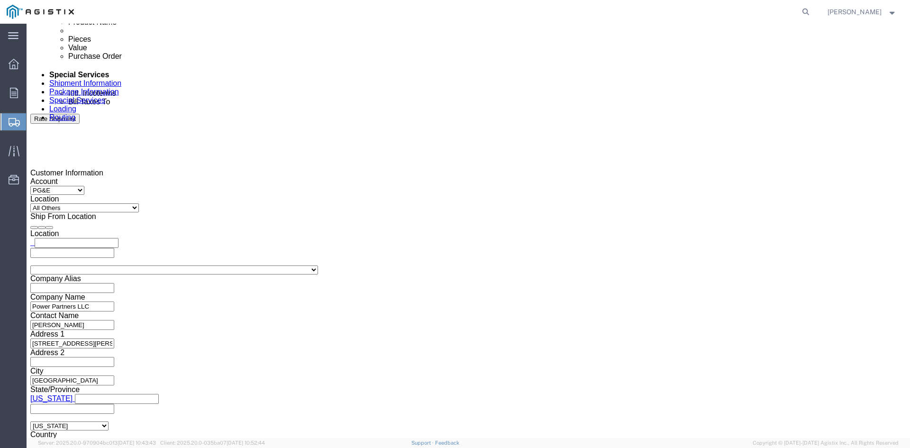
scroll to position [574, 0]
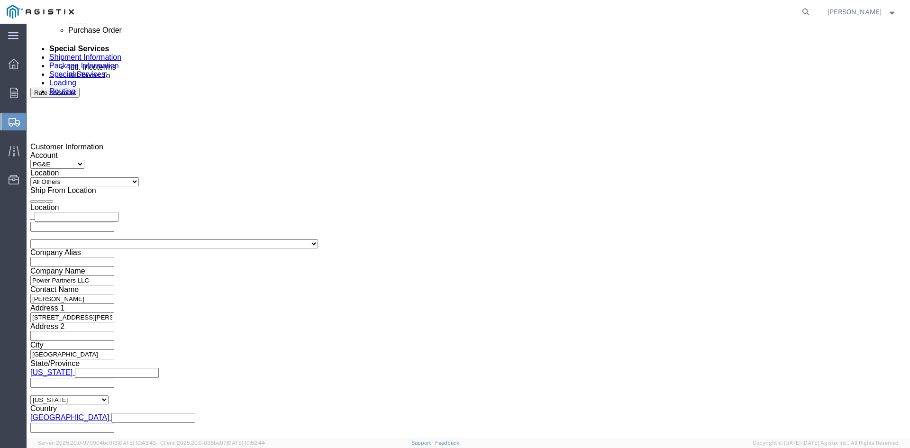
click button "Rate Shipment"
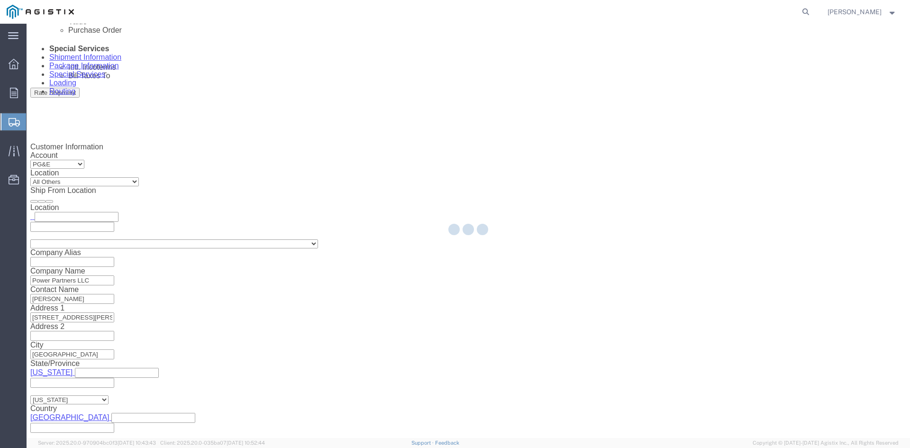
scroll to position [0, 0]
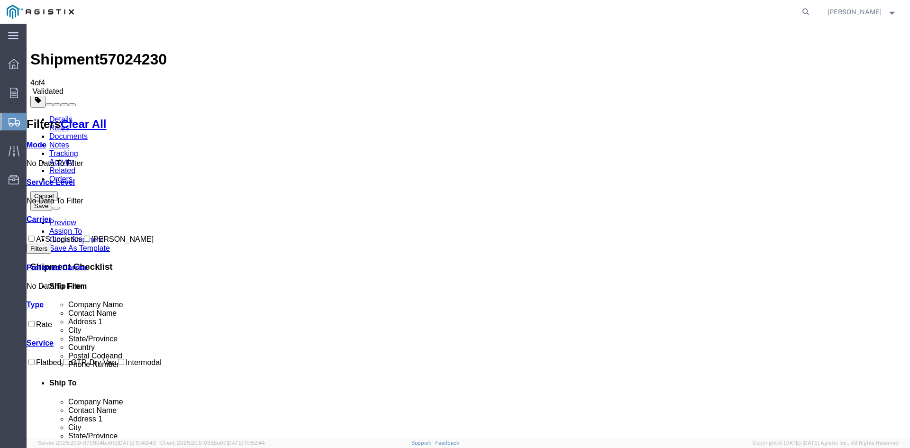
click at [35, 236] on input "ATS Logistics" at bounding box center [31, 239] width 6 height 6
checkbox input "true"
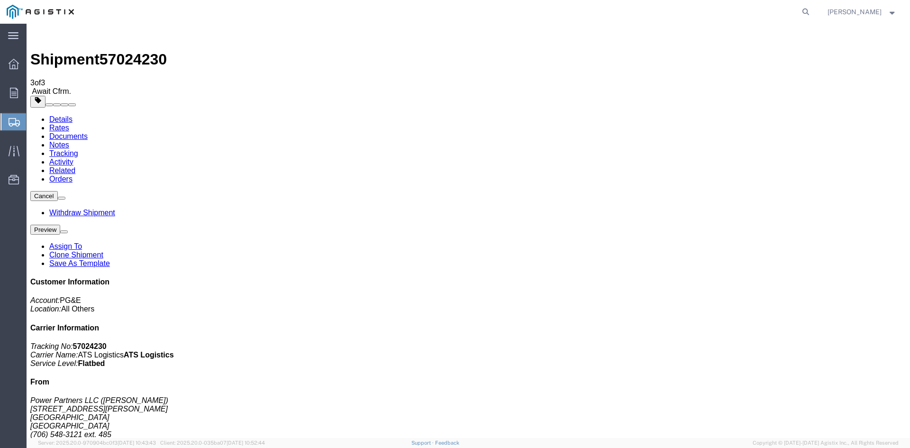
click at [0, 0] on span "Shipment Manager" at bounding box center [0, 0] width 0 height 0
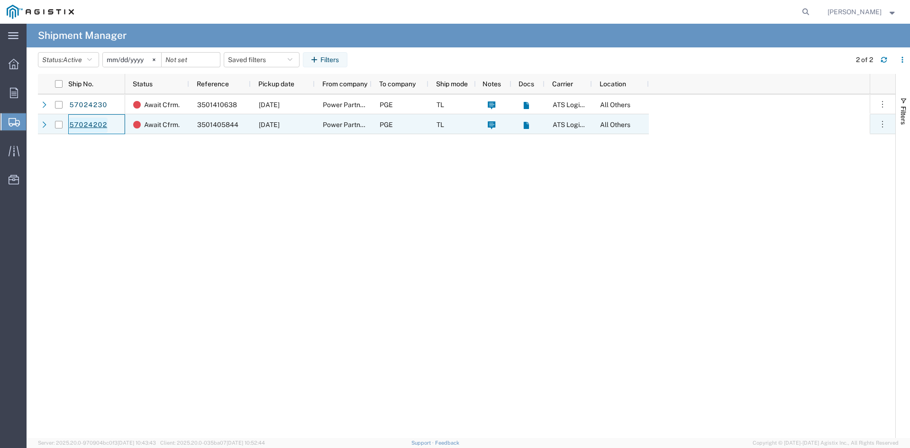
click at [91, 125] on link "57024202" at bounding box center [88, 125] width 39 height 15
